Goal: Task Accomplishment & Management: Complete application form

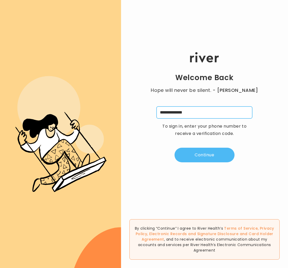
type input "**********"
click at [205, 156] on button "Continue" at bounding box center [205, 155] width 60 height 15
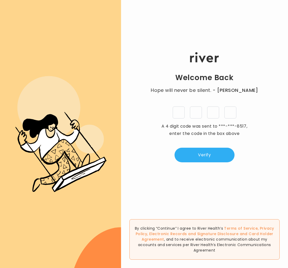
type input "*"
click at [200, 156] on button "Verify" at bounding box center [205, 155] width 60 height 15
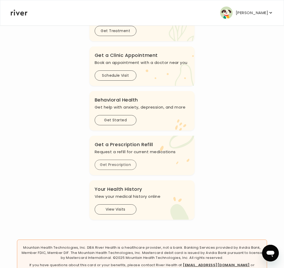
scroll to position [97, 0]
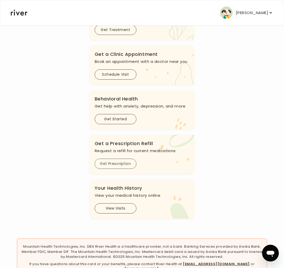
click at [117, 165] on button "Get Prescription" at bounding box center [116, 164] width 42 height 10
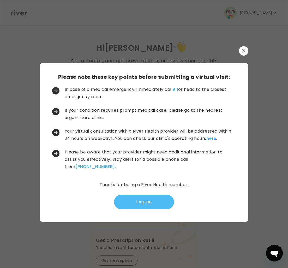
click at [141, 205] on button "I Agree" at bounding box center [144, 202] width 60 height 15
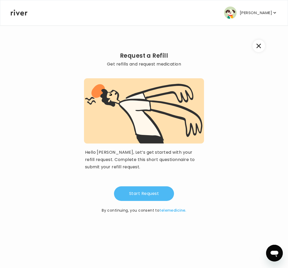
click at [144, 197] on button "Start Request" at bounding box center [144, 193] width 60 height 15
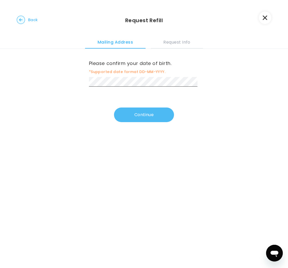
click at [143, 114] on button "Continue" at bounding box center [144, 114] width 60 height 15
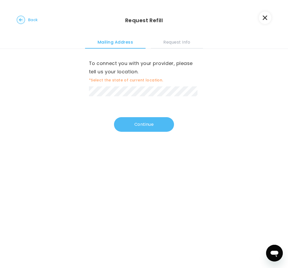
click at [142, 124] on button "Continue" at bounding box center [144, 124] width 60 height 15
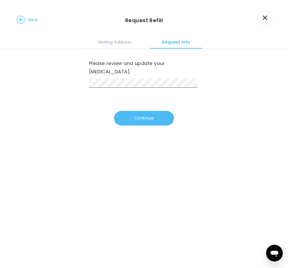
click at [143, 111] on button "Continue" at bounding box center [144, 118] width 60 height 15
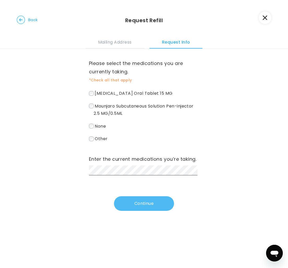
click at [151, 204] on button "Continue" at bounding box center [144, 203] width 60 height 15
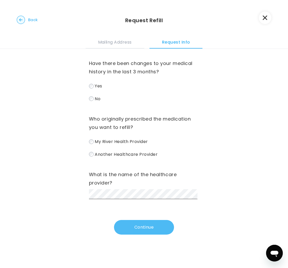
click at [136, 225] on button "Continue" at bounding box center [144, 227] width 60 height 15
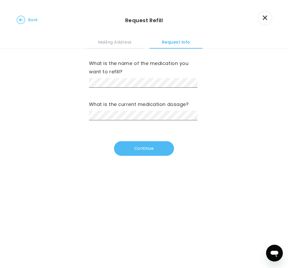
click at [146, 149] on button "Continue" at bounding box center [144, 148] width 60 height 15
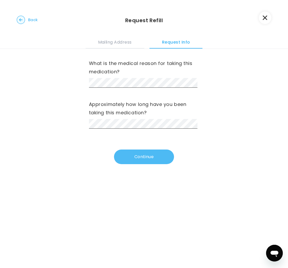
click at [137, 156] on button "Continue" at bounding box center [144, 156] width 60 height 15
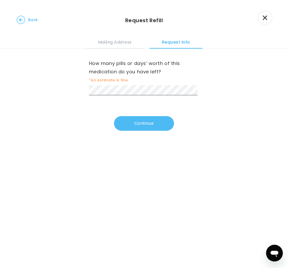
click at [136, 122] on button "Continue" at bounding box center [144, 123] width 60 height 15
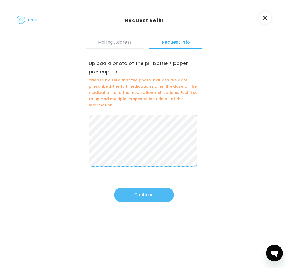
click at [143, 194] on button "Continue" at bounding box center [144, 195] width 60 height 15
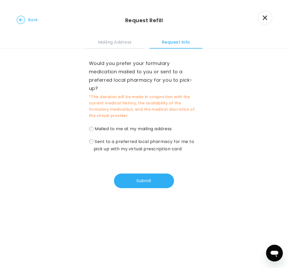
click at [92, 143] on label "Sent to a preferred local pharmacy for me to pick up with my virtual prescripti…" at bounding box center [144, 145] width 110 height 15
click at [145, 181] on button "Submit" at bounding box center [144, 180] width 60 height 15
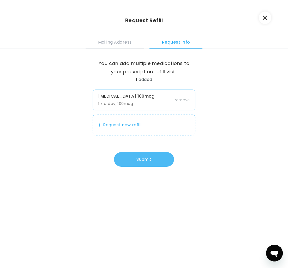
click at [136, 160] on button "Submit" at bounding box center [144, 159] width 60 height 15
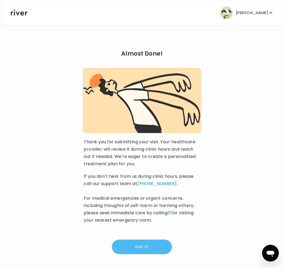
click at [148, 250] on button "Got it!" at bounding box center [142, 246] width 60 height 15
